Goal: Find specific page/section: Find specific page/section

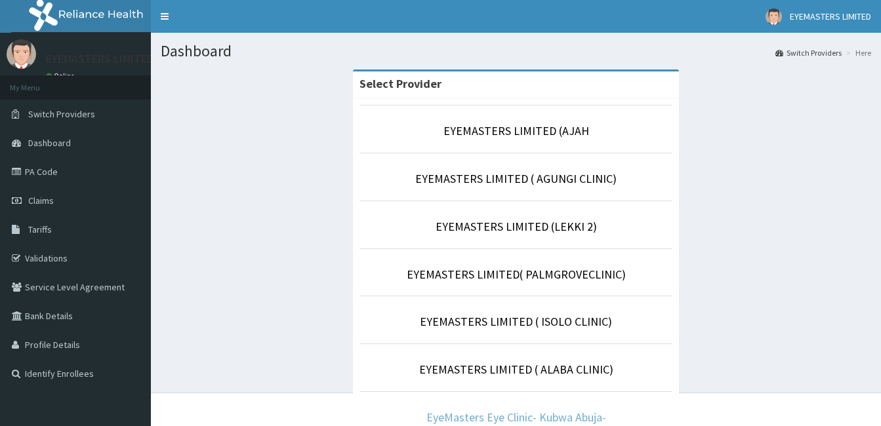
click at [522, 415] on link "EyeMasters Eye Clinic- Kubwa Abuja-" at bounding box center [516, 417] width 180 height 15
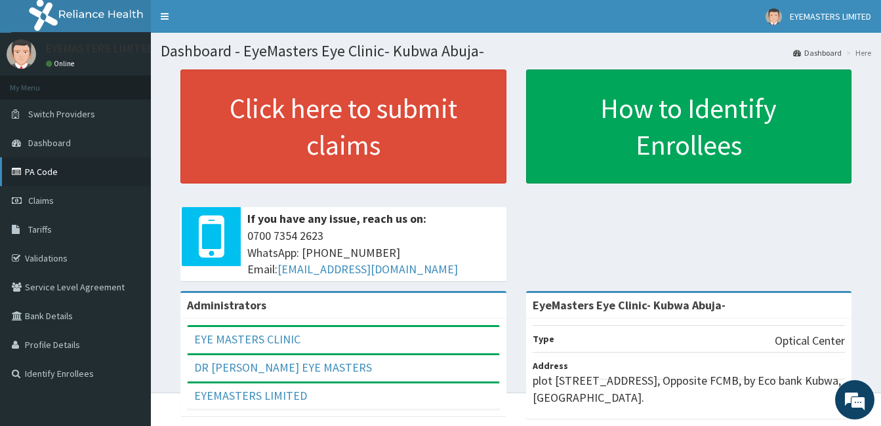
click at [60, 182] on link "PA Code" at bounding box center [75, 171] width 151 height 29
